Goal: Check status: Check status

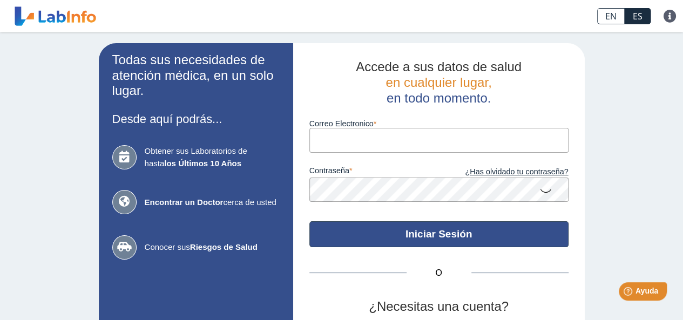
type input "[PERSON_NAME][EMAIL_ADDRESS][PERSON_NAME][DOMAIN_NAME]"
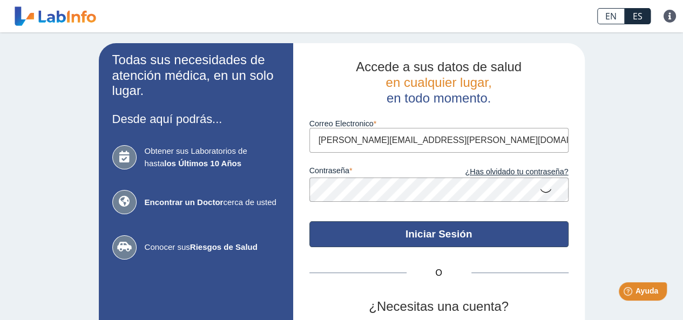
click at [435, 232] on button "Iniciar Sesión" at bounding box center [439, 234] width 259 height 26
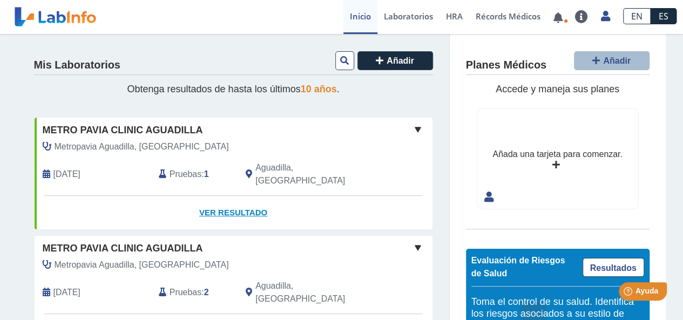
click at [223, 199] on link "Ver Resultado" at bounding box center [234, 213] width 398 height 34
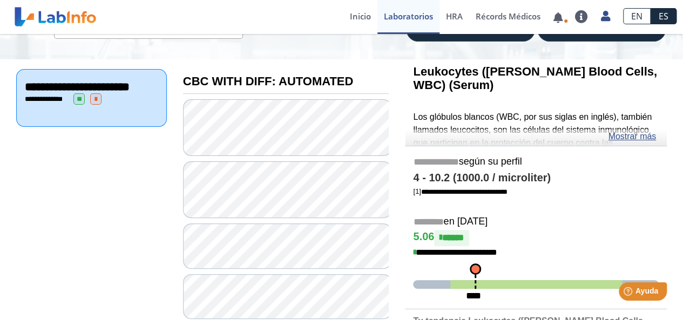
scroll to position [78, 0]
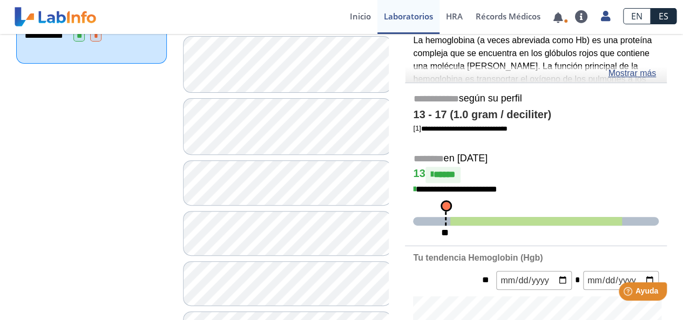
scroll to position [164, 0]
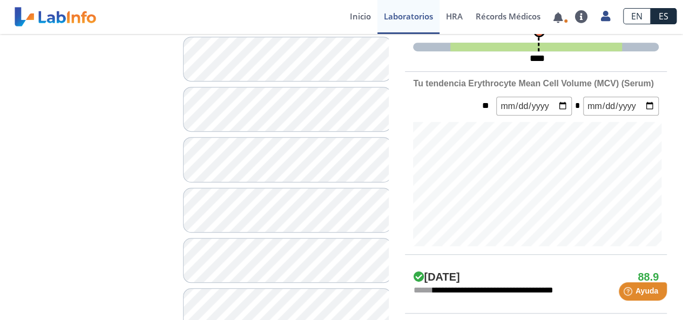
scroll to position [359, 0]
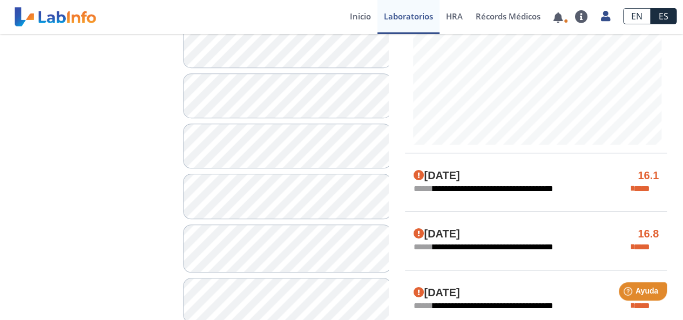
scroll to position [488, 0]
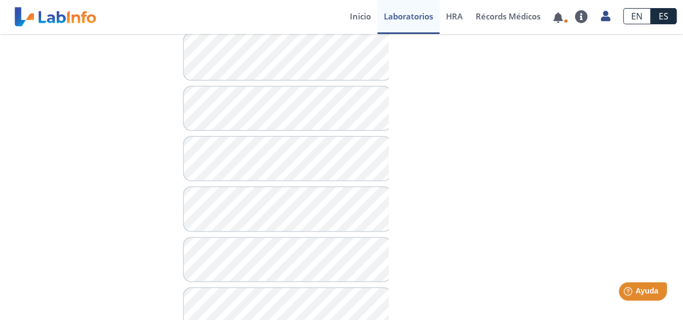
scroll to position [661, 0]
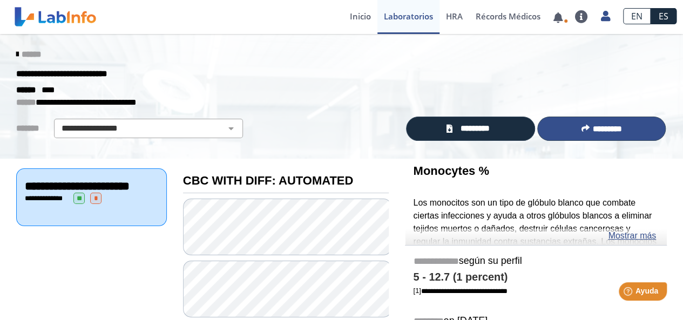
click at [572, 118] on button "*********" at bounding box center [602, 129] width 129 height 24
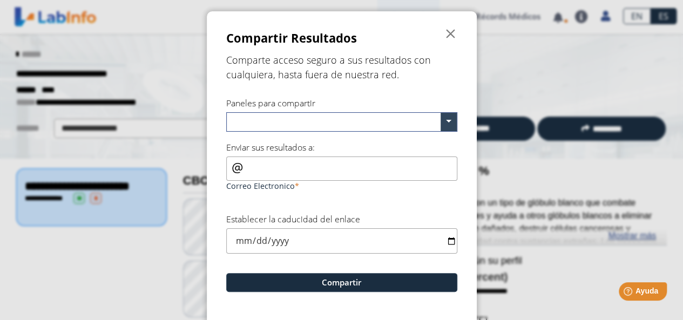
click at [576, 62] on ngb-modal-window "Compartir Resultados  Comparte acceso seguro a sus resultados con cualquiera, …" at bounding box center [341, 160] width 683 height 320
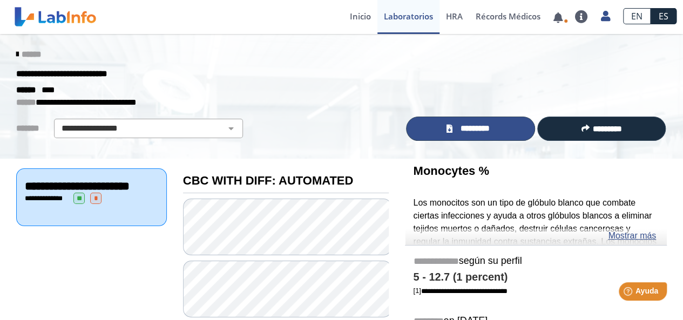
click at [470, 132] on span "*********" at bounding box center [474, 129] width 39 height 12
